Goal: Transaction & Acquisition: Book appointment/travel/reservation

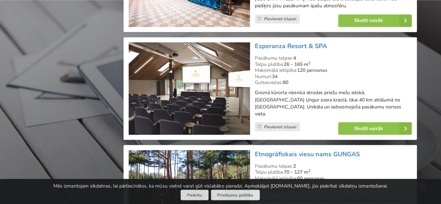
scroll to position [1883, 0]
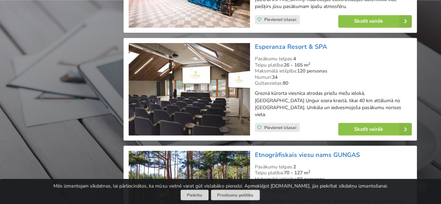
drag, startPoint x: 329, startPoint y: 43, endPoint x: 251, endPoint y: 40, distance: 77.8
click at [252, 40] on div "Esperanza Resort & SPA Pasākumu telpas: 4 Telpu platība: 26 - 165 m 2 Maksimālā…" at bounding box center [270, 88] width 288 height 97
copy div "Esperanza Resort & SPA"
click at [389, 80] on div "Gultasvietas: 80" at bounding box center [333, 83] width 157 height 6
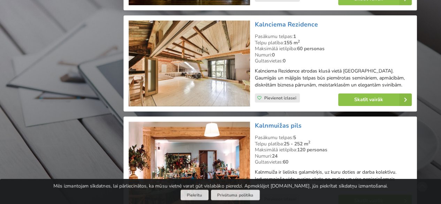
scroll to position [3906, 0]
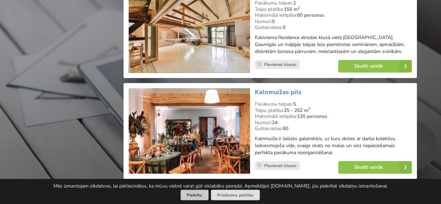
click at [199, 197] on button "Piekrītu" at bounding box center [195, 195] width 28 height 11
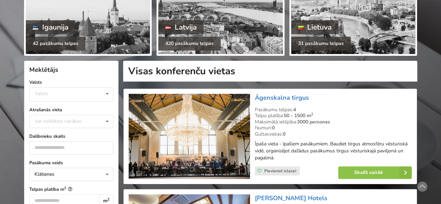
scroll to position [105, 0]
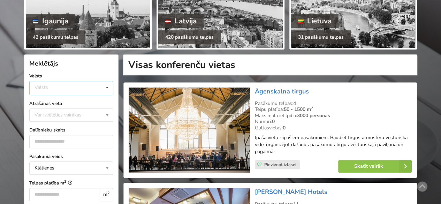
click at [84, 83] on div "Valsts Igaunija Latvija Lietuva" at bounding box center [71, 88] width 84 height 14
click at [84, 85] on div "Valsts Igaunija Latvija Lietuva" at bounding box center [71, 88] width 84 height 14
click at [67, 111] on div "Latvija" at bounding box center [71, 114] width 83 height 13
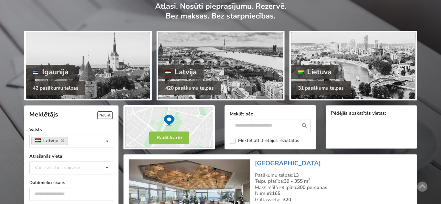
scroll to position [105, 0]
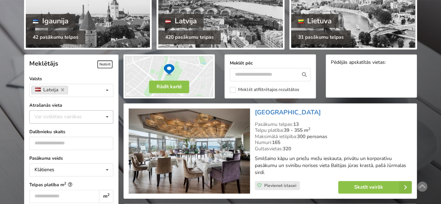
click at [61, 113] on div "Var izvēlēties vairākas" at bounding box center [65, 117] width 65 height 8
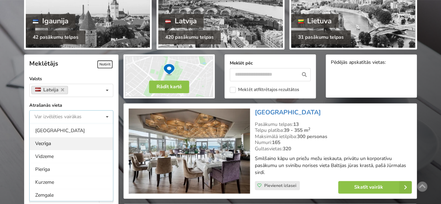
scroll to position [70, 0]
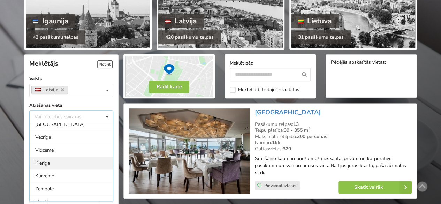
click at [58, 159] on div "Pierīga" at bounding box center [71, 163] width 83 height 13
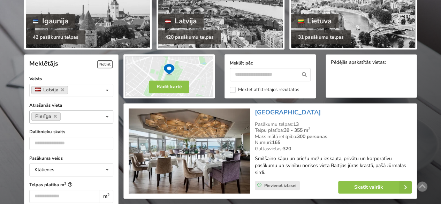
scroll to position [156, 0]
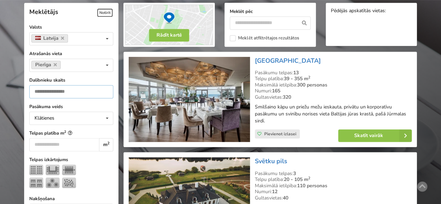
click at [43, 88] on input "number" at bounding box center [71, 91] width 84 height 13
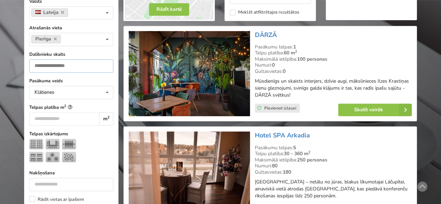
scroll to position [226, 0]
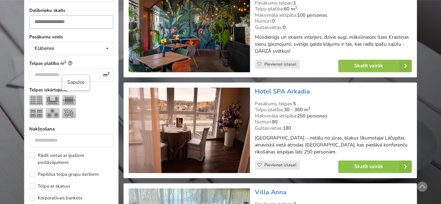
type input "*"
click at [63, 99] on img at bounding box center [69, 100] width 14 height 10
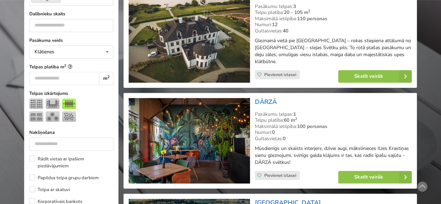
scroll to position [261, 0]
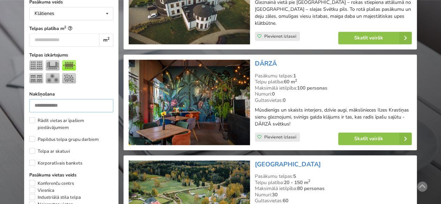
click at [63, 99] on input "number" at bounding box center [71, 105] width 84 height 13
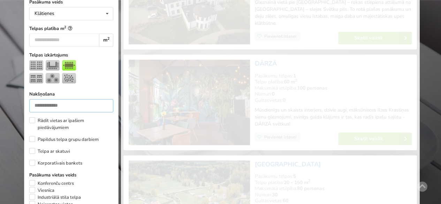
click at [107, 103] on input "*" at bounding box center [71, 105] width 84 height 13
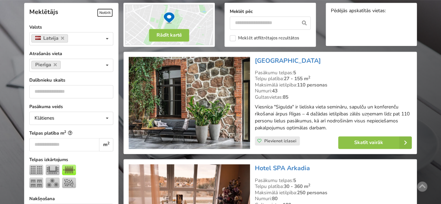
click at [107, 103] on label "Pasākuma veids" at bounding box center [71, 106] width 84 height 7
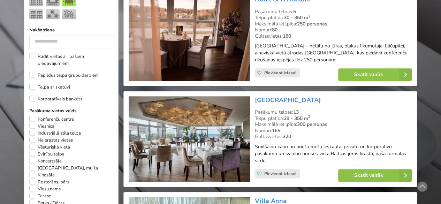
scroll to position [331, 0]
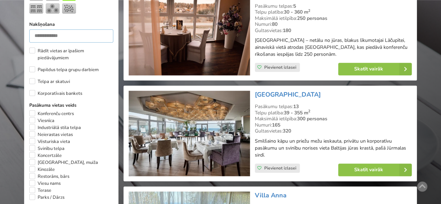
click at [105, 33] on input "*" at bounding box center [71, 35] width 84 height 13
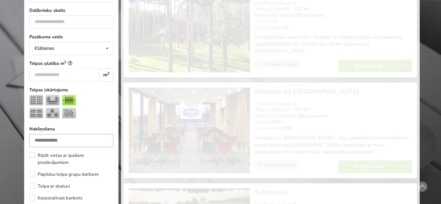
click at [105, 138] on input "*" at bounding box center [71, 140] width 84 height 13
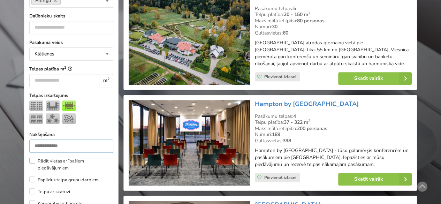
scroll to position [226, 0]
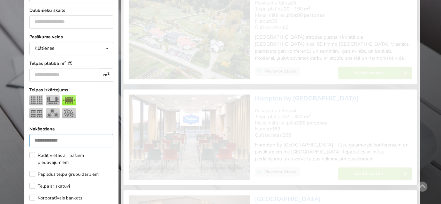
click at [104, 138] on input "*" at bounding box center [71, 140] width 84 height 13
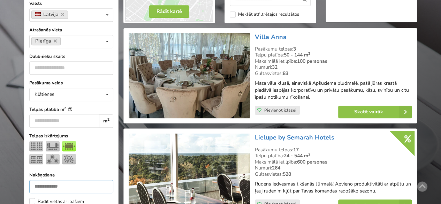
scroll to position [191, 0]
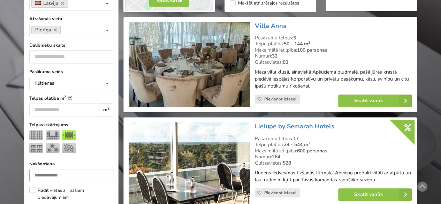
click at [105, 172] on input "*" at bounding box center [71, 175] width 84 height 13
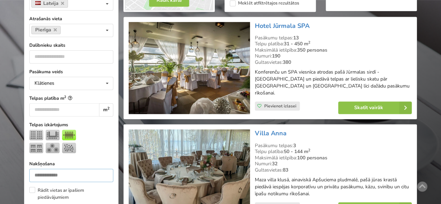
type input "*"
click at [105, 173] on input "*" at bounding box center [71, 175] width 84 height 13
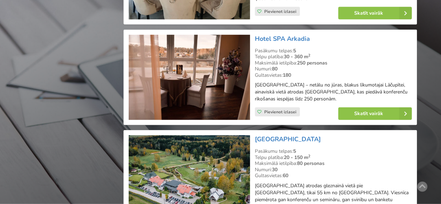
scroll to position [784, 0]
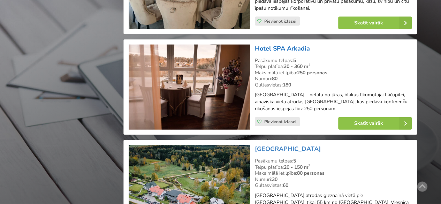
drag, startPoint x: 309, startPoint y: 33, endPoint x: 257, endPoint y: 31, distance: 52.7
click at [257, 45] on h3 "Hotel SPA Arkadia" at bounding box center [333, 49] width 157 height 8
copy link "Hotel SPA Arkadia"
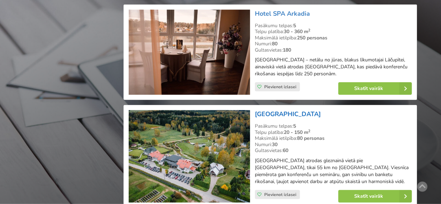
drag, startPoint x: 301, startPoint y: 98, endPoint x: 256, endPoint y: 98, distance: 45.0
click at [256, 110] on h3 "[GEOGRAPHIC_DATA]" at bounding box center [333, 114] width 157 height 8
copy link "[GEOGRAPHIC_DATA]"
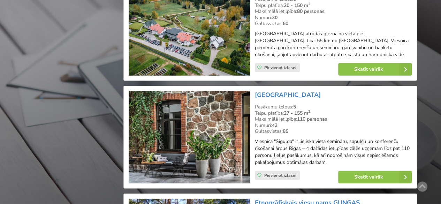
scroll to position [909, 0]
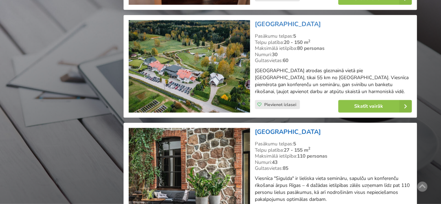
click at [280, 128] on link "[GEOGRAPHIC_DATA]" at bounding box center [288, 132] width 66 height 8
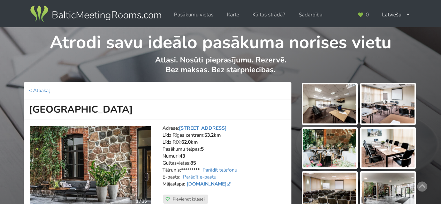
scroll to position [70, 0]
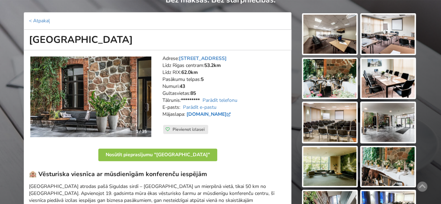
click at [202, 111] on link "hotelsigulda.lv" at bounding box center [210, 114] width 46 height 7
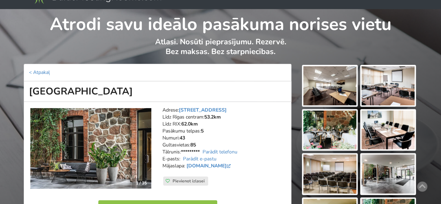
scroll to position [0, 0]
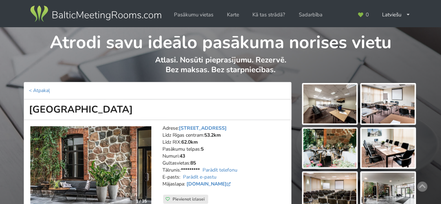
click at [435, 12] on div "Pasākumu vietas Karte Kā tas strādā? Sadarbība 0 Latviešu English Русский" at bounding box center [220, 15] width 441 height 30
click at [125, 129] on img at bounding box center [90, 166] width 121 height 81
